Goal: Task Accomplishment & Management: Complete application form

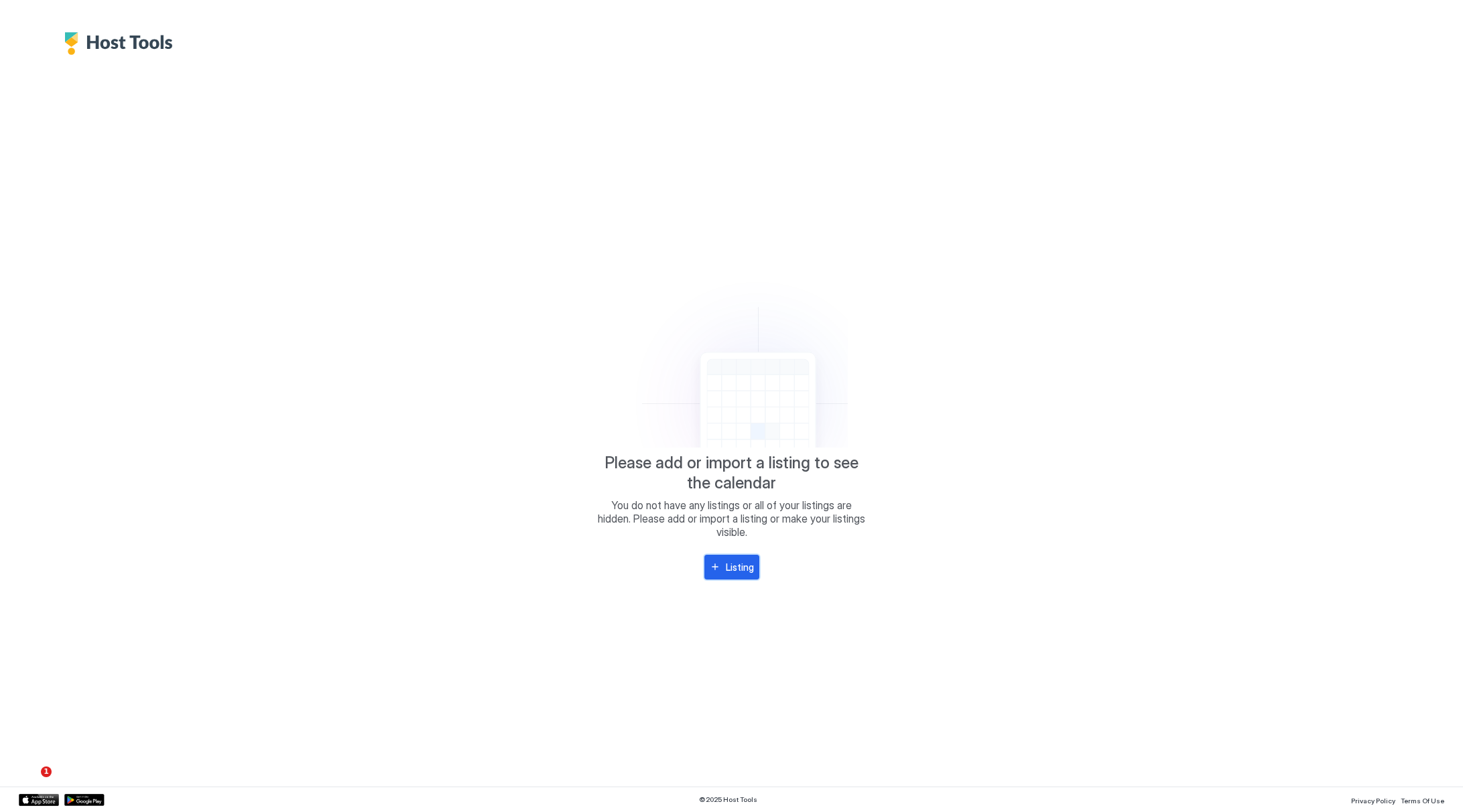
click at [728, 566] on div "Listing" at bounding box center [739, 567] width 28 height 14
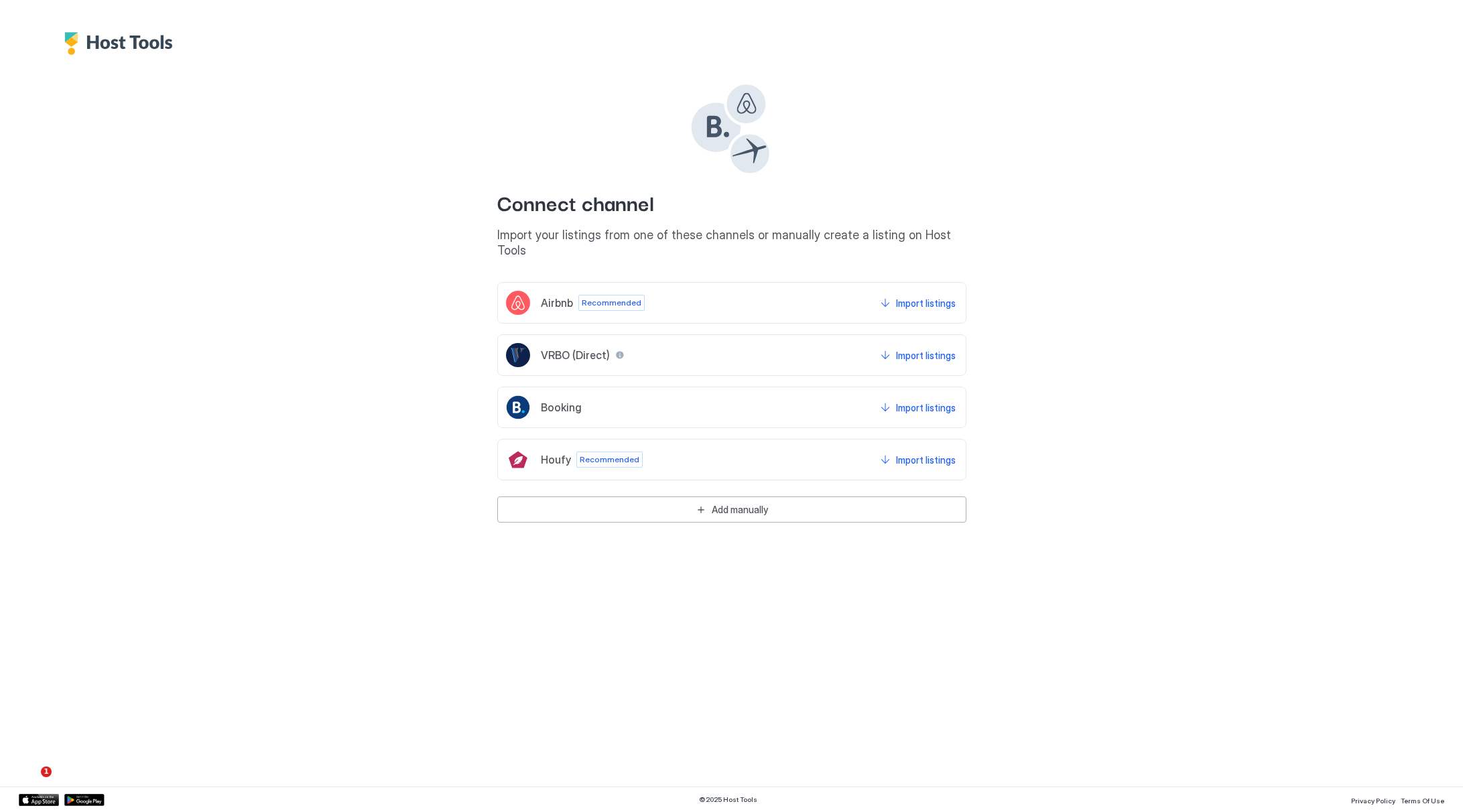
click at [707, 511] on div "Connect channel Import your listings from one of these channels or manually cre…" at bounding box center [732, 295] width 965 height 481
click at [764, 502] on div "Add manually" at bounding box center [740, 509] width 57 height 14
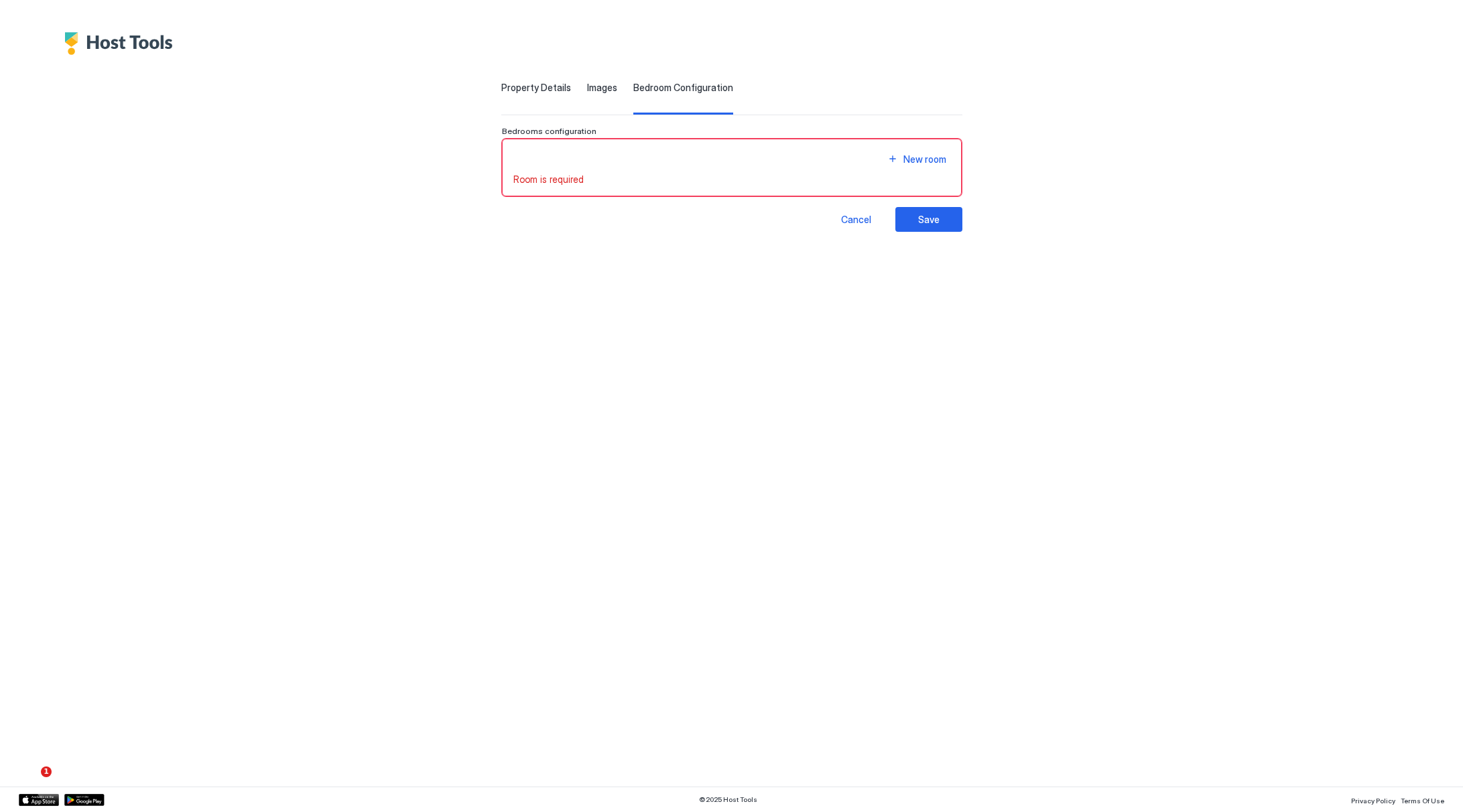
click at [575, 160] on div "New room" at bounding box center [732, 160] width 437 height 18
click at [604, 185] on div "New room Room is required" at bounding box center [732, 168] width 460 height 58
click at [516, 92] on span "Property Details" at bounding box center [535, 88] width 69 height 12
